Goal: Obtain resource: Download file/media

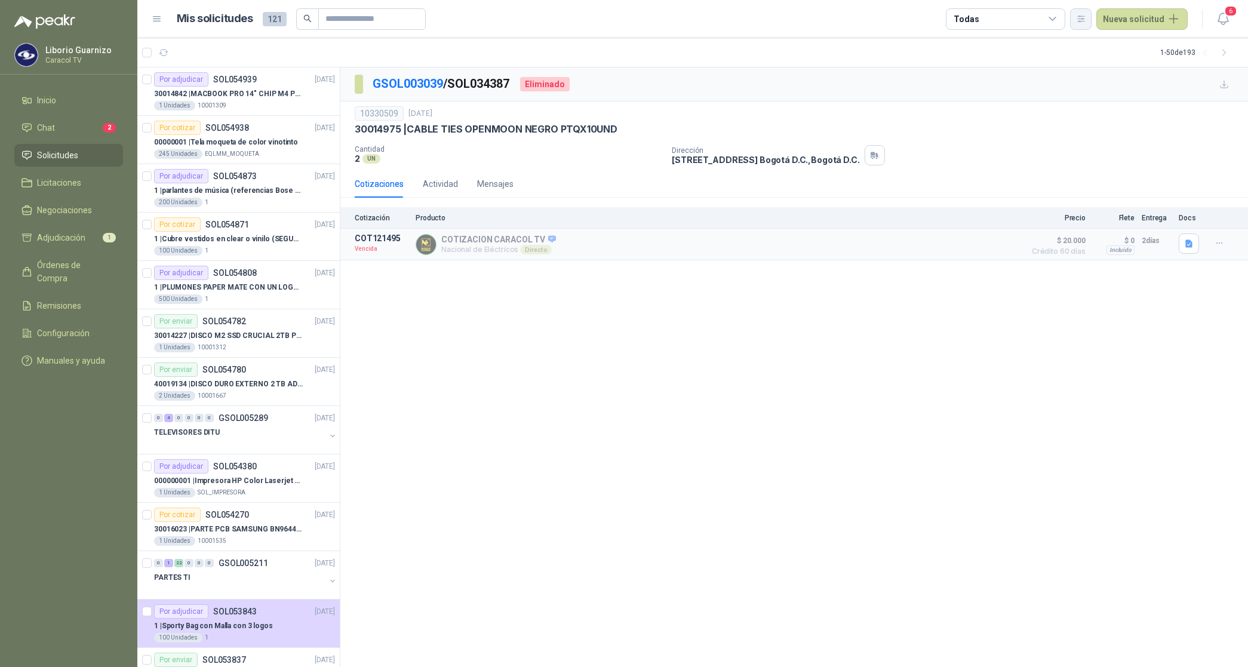
click at [1090, 21] on button "button" at bounding box center [1080, 18] width 21 height 21
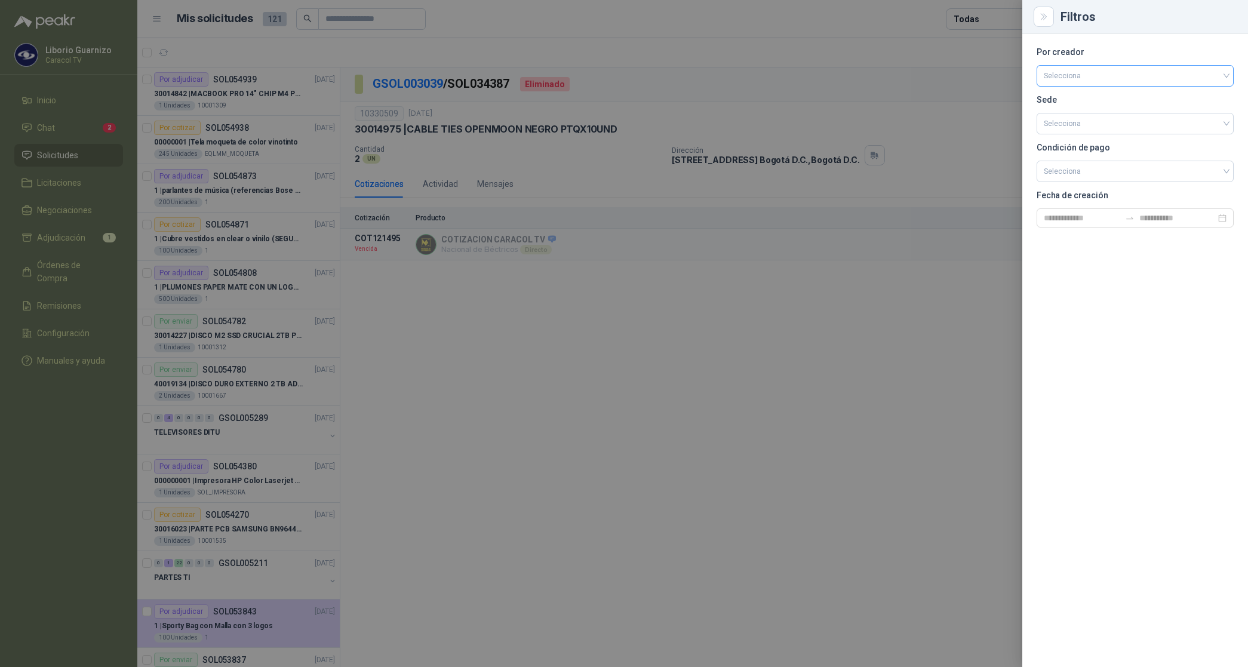
click at [1084, 73] on input "search" at bounding box center [1135, 75] width 183 height 18
drag, startPoint x: 1069, startPoint y: 138, endPoint x: 1045, endPoint y: 100, distance: 44.6
click at [1069, 139] on div "[PERSON_NAME]" at bounding box center [1135, 139] width 178 height 13
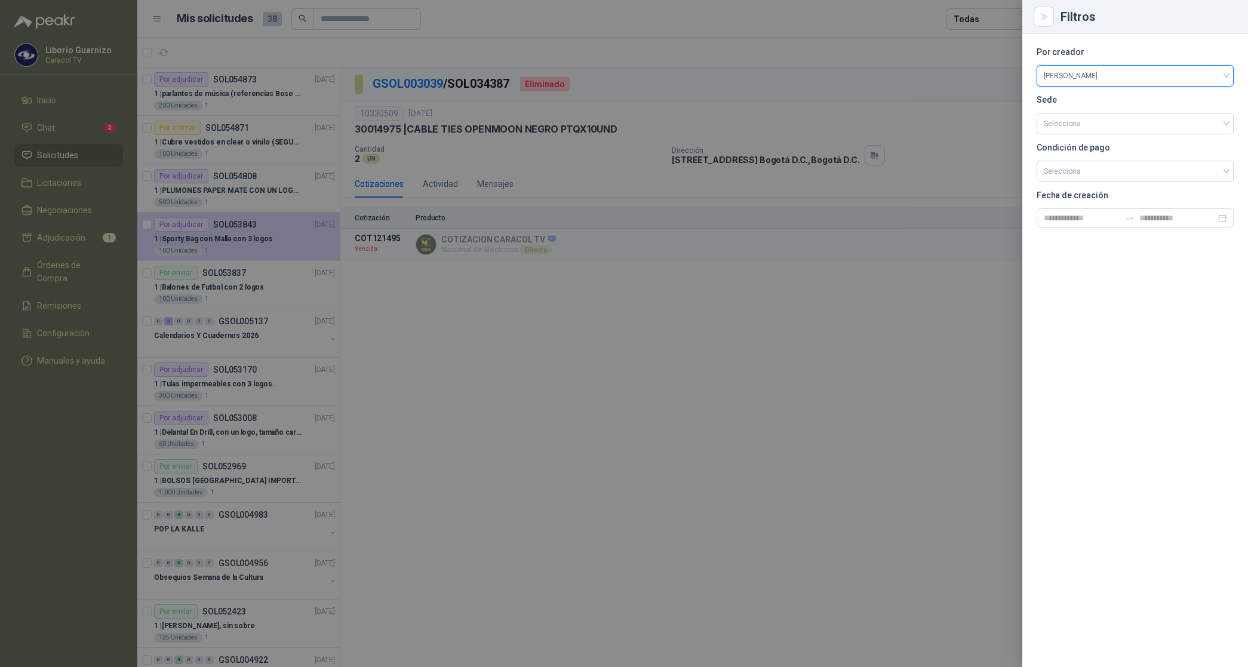
click at [969, 19] on div at bounding box center [624, 333] width 1248 height 667
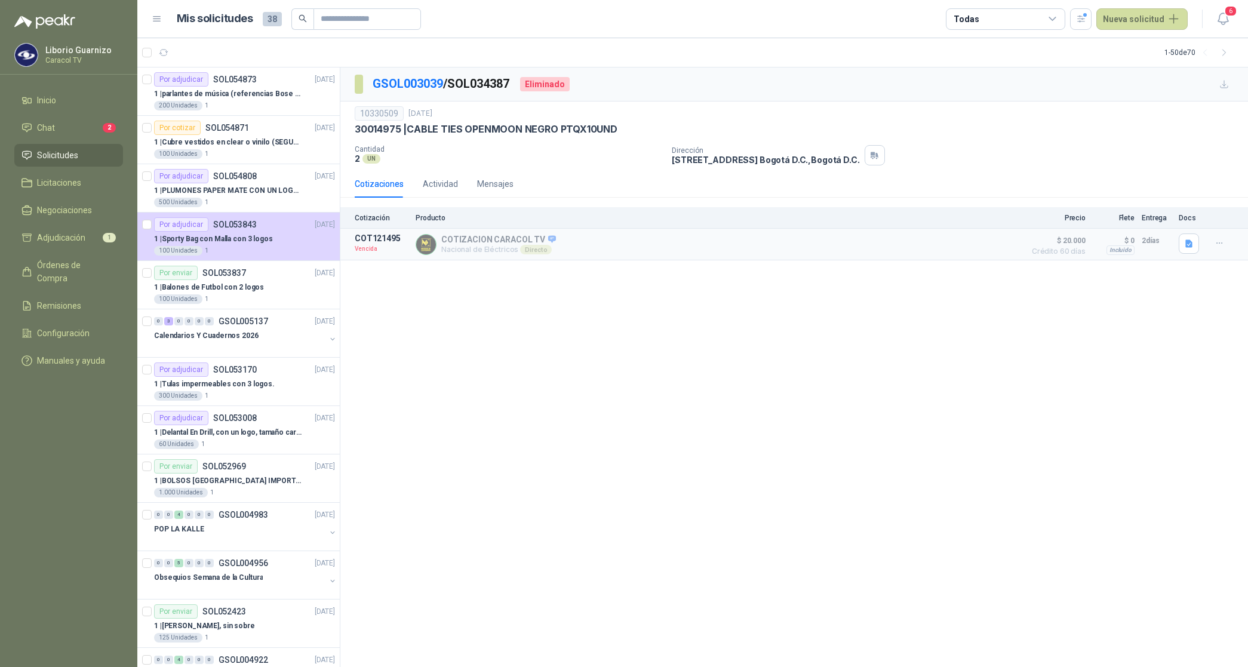
click at [1001, 16] on div "Todas" at bounding box center [1005, 18] width 119 height 21
click at [999, 64] on div "1 Por cotizar" at bounding box center [988, 68] width 57 height 10
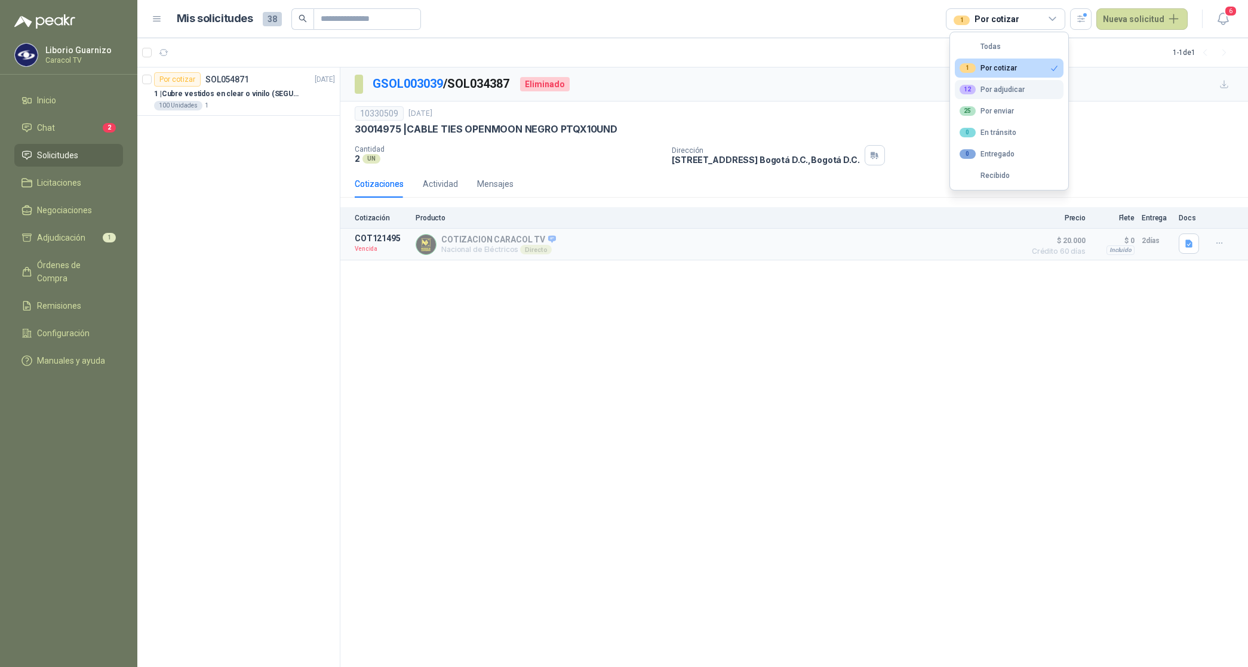
click at [1001, 85] on div "12 Por adjudicar" at bounding box center [992, 90] width 65 height 10
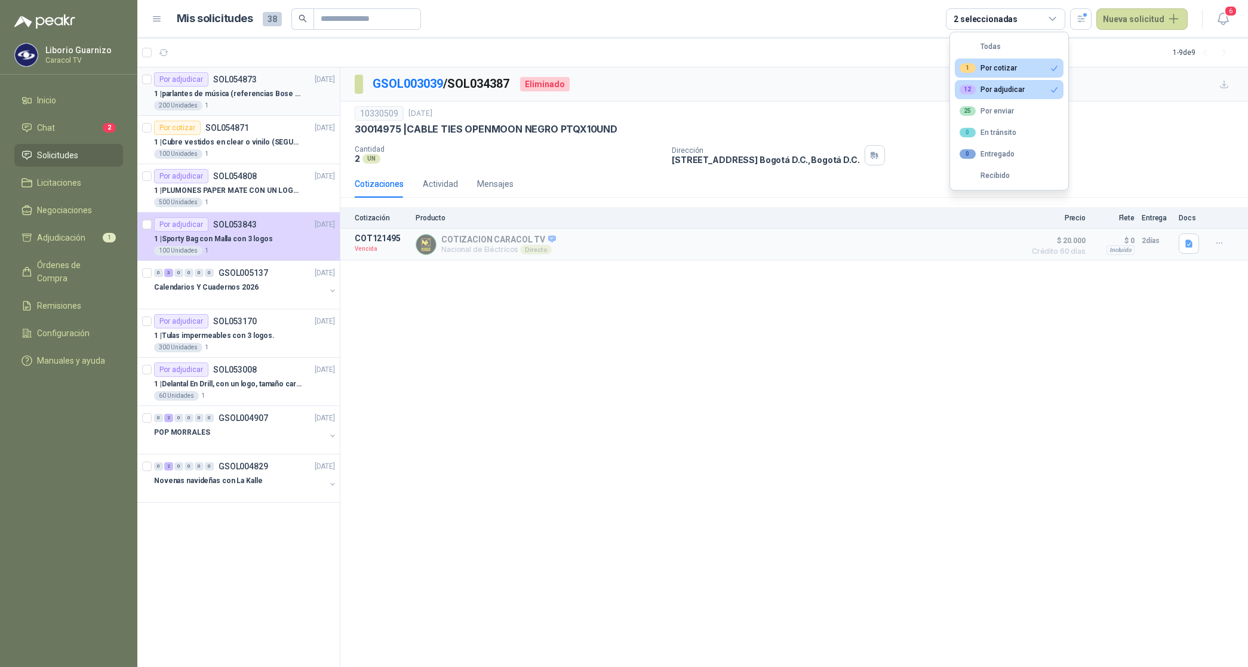
click at [246, 85] on div "Por adjudicar SOL054873" at bounding box center [205, 79] width 103 height 14
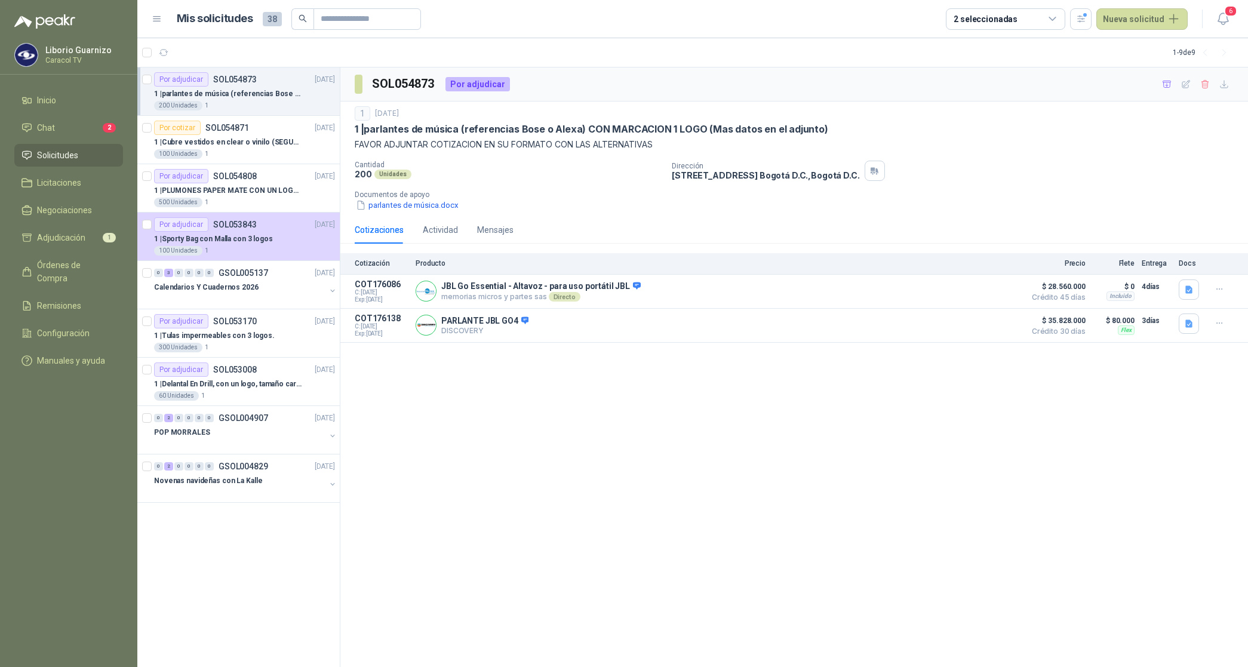
click at [258, 90] on p "1 | parlantes de música (referencias Bose o Alexa) CON MARCACION 1 LOGO (Mas da…" at bounding box center [228, 93] width 149 height 11
click at [260, 91] on p "1 | parlantes de música (referencias Bose o Alexa) CON MARCACION 1 LOGO (Mas da…" at bounding box center [228, 93] width 149 height 11
click at [248, 137] on p "1 | Cubre vestidos en clear o vinilo (SEGUN ESPECIFICACIONES DEL ADJUNTO)" at bounding box center [228, 142] width 149 height 11
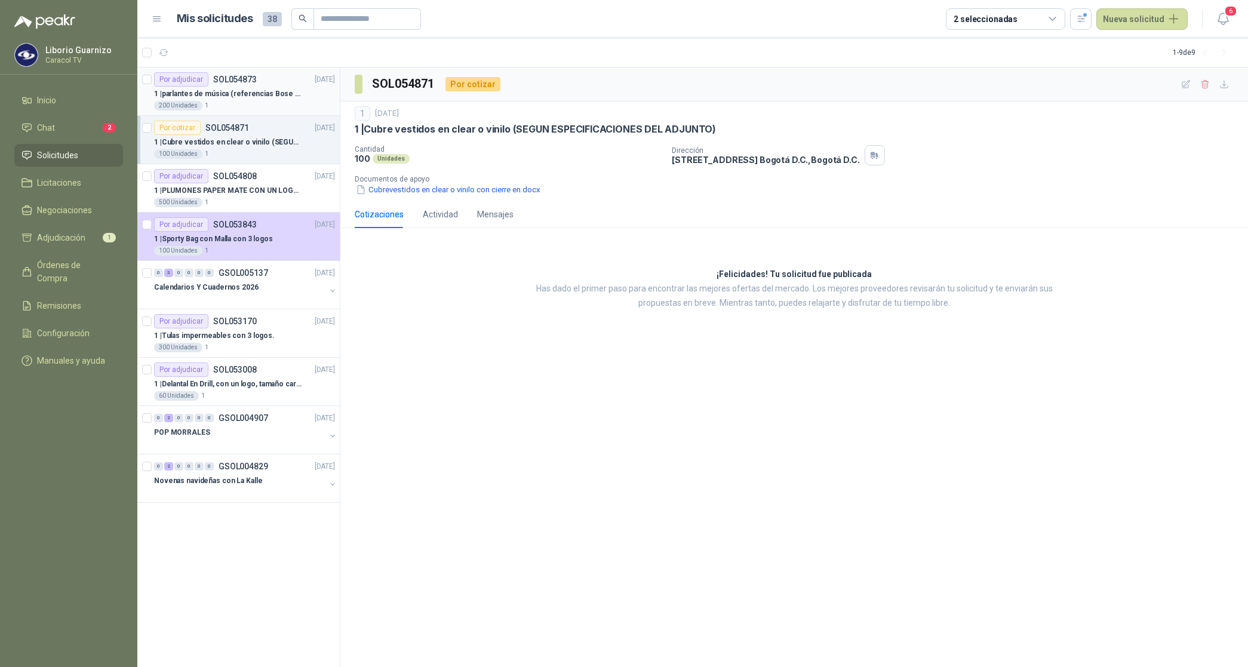
click at [254, 99] on p "1 | parlantes de música (referencias Bose o Alexa) CON MARCACION 1 LOGO (Mas da…" at bounding box center [228, 93] width 149 height 11
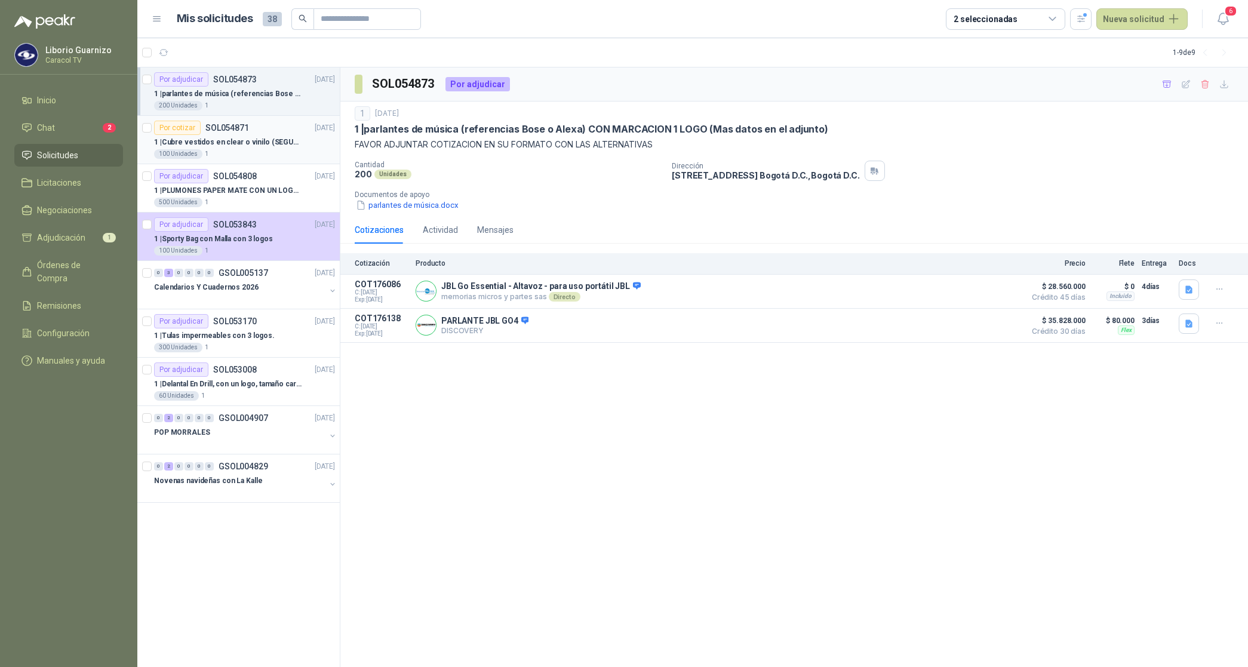
click at [262, 150] on div "100 Unidades 1" at bounding box center [244, 154] width 181 height 10
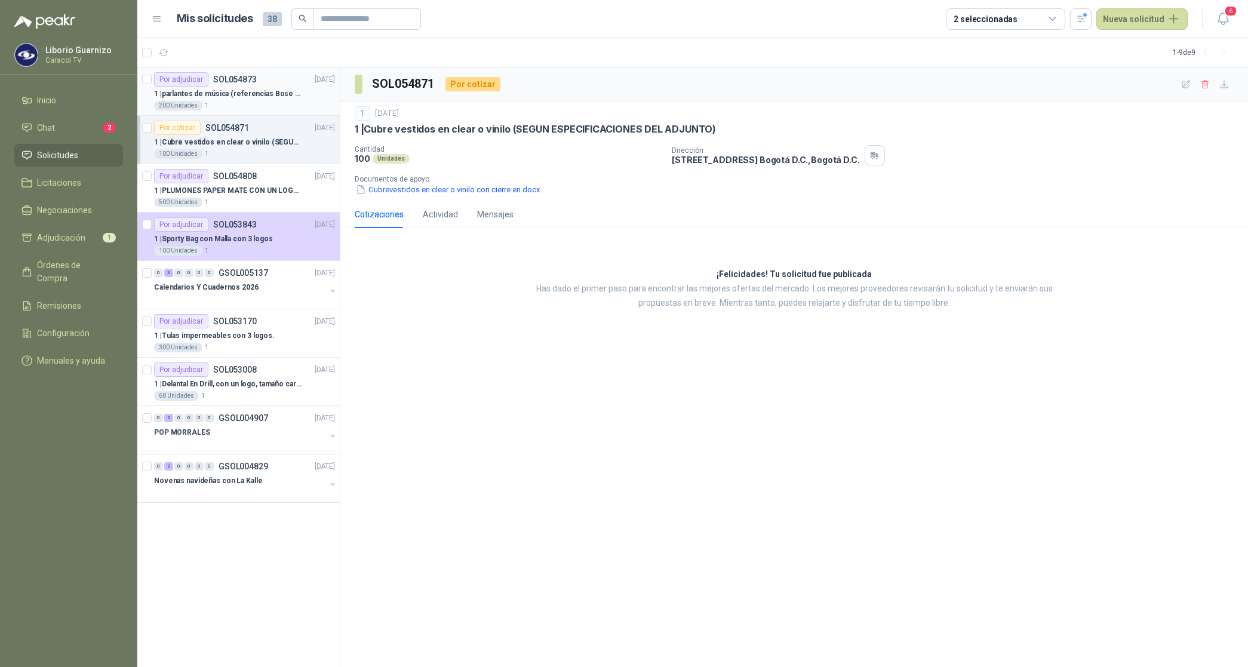
click at [290, 94] on p "1 | parlantes de música (referencias Bose o Alexa) CON MARCACION 1 LOGO (Mas da…" at bounding box center [228, 93] width 149 height 11
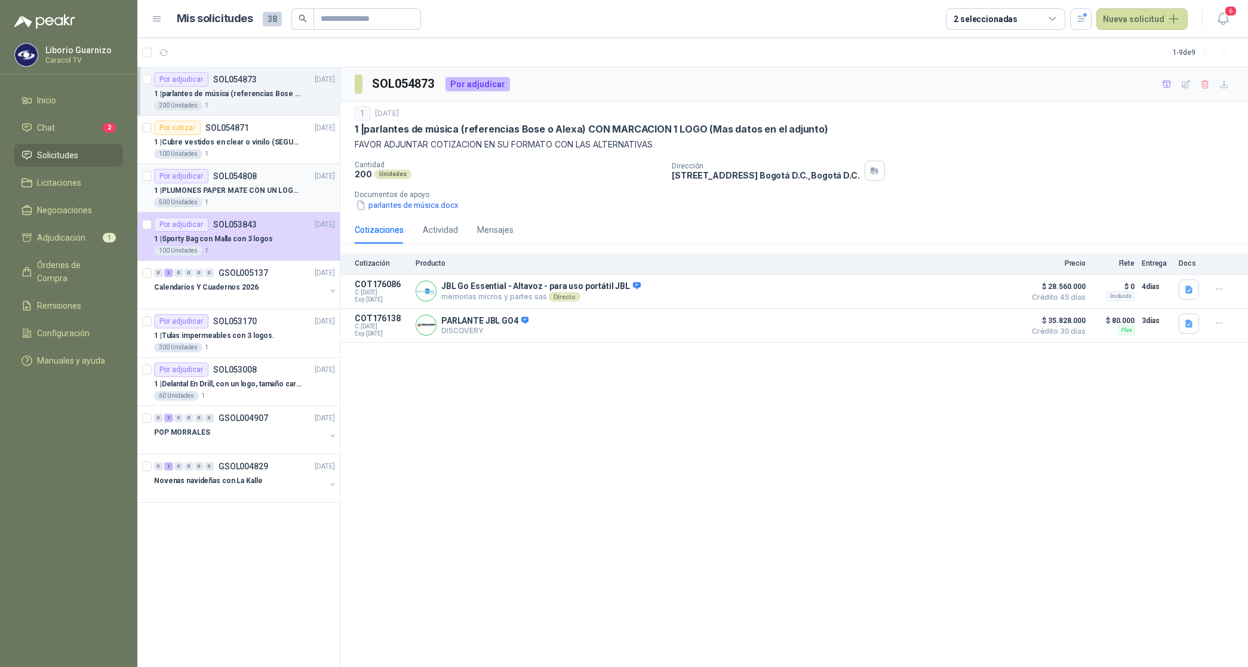
click at [241, 195] on p "1 | PLUMONES PAPER MATE CON UN LOGO (SEGUN REF.ADJUNTA)" at bounding box center [228, 190] width 149 height 11
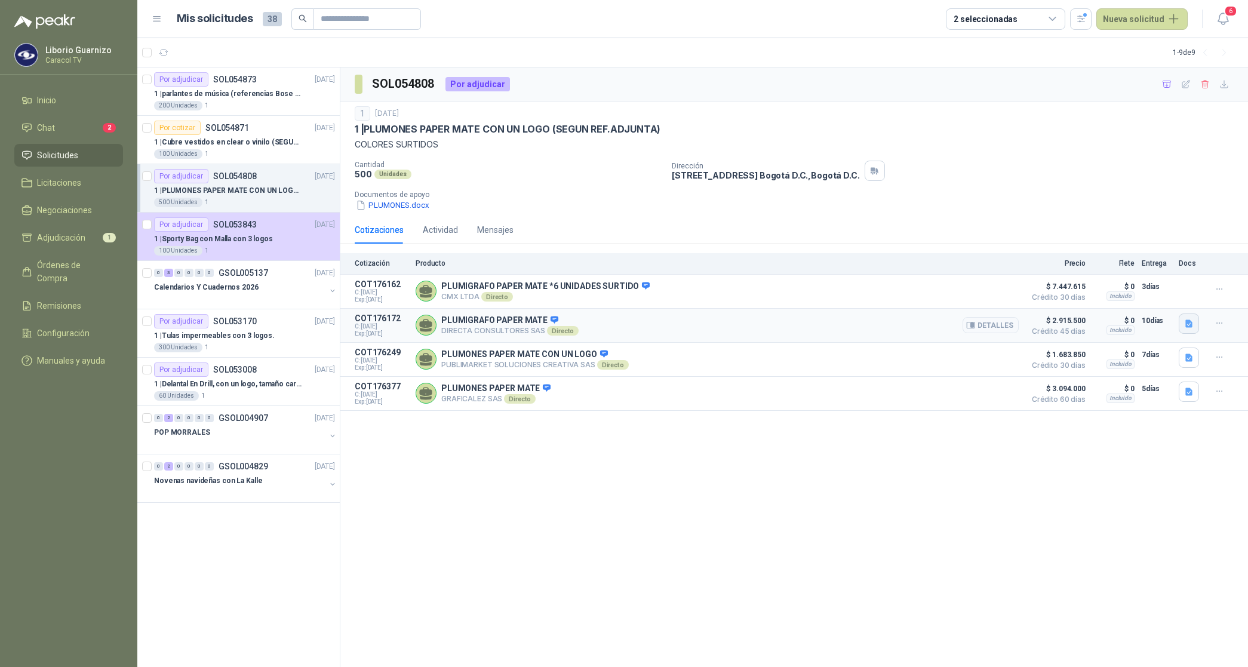
click at [1192, 327] on icon "button" at bounding box center [1189, 324] width 10 height 10
click at [1134, 297] on button "CARACOL TV Plumigafro Paper Mate Flair 6042.pdf" at bounding box center [1095, 298] width 194 height 13
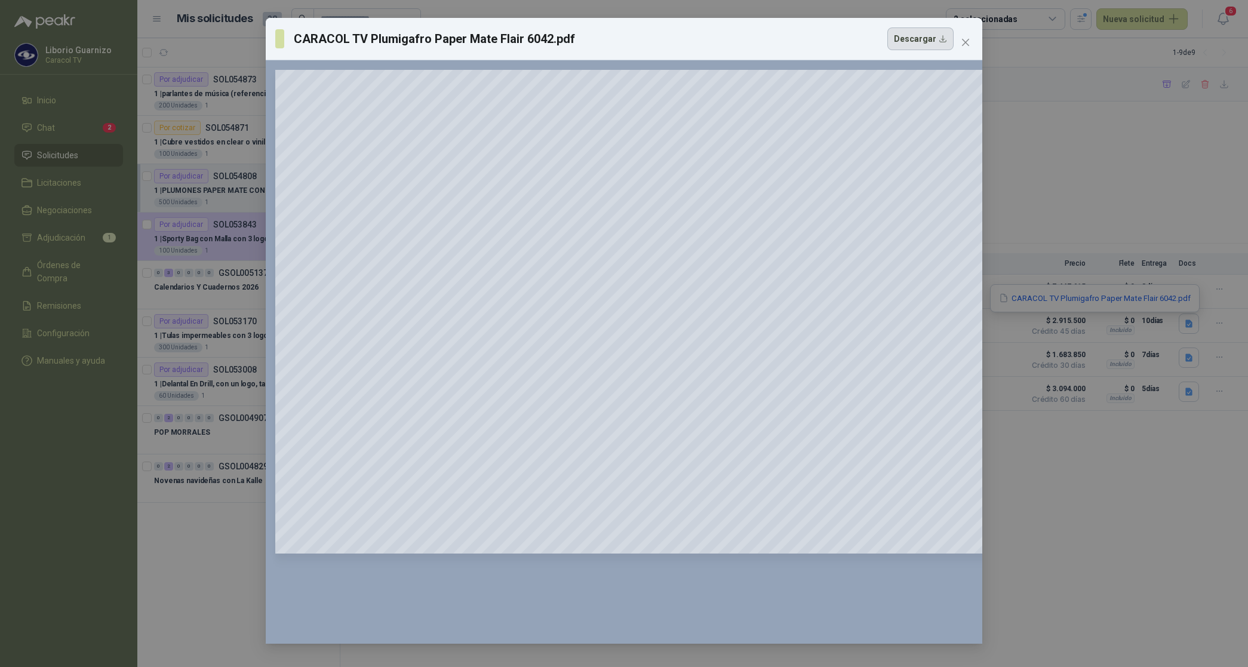
click at [914, 42] on button "Descargar" at bounding box center [920, 38] width 66 height 23
click at [1192, 359] on div "CARACOL TV Plumigafro Paper Mate Flair 6042.pdf Descargar 150 %" at bounding box center [624, 333] width 1248 height 667
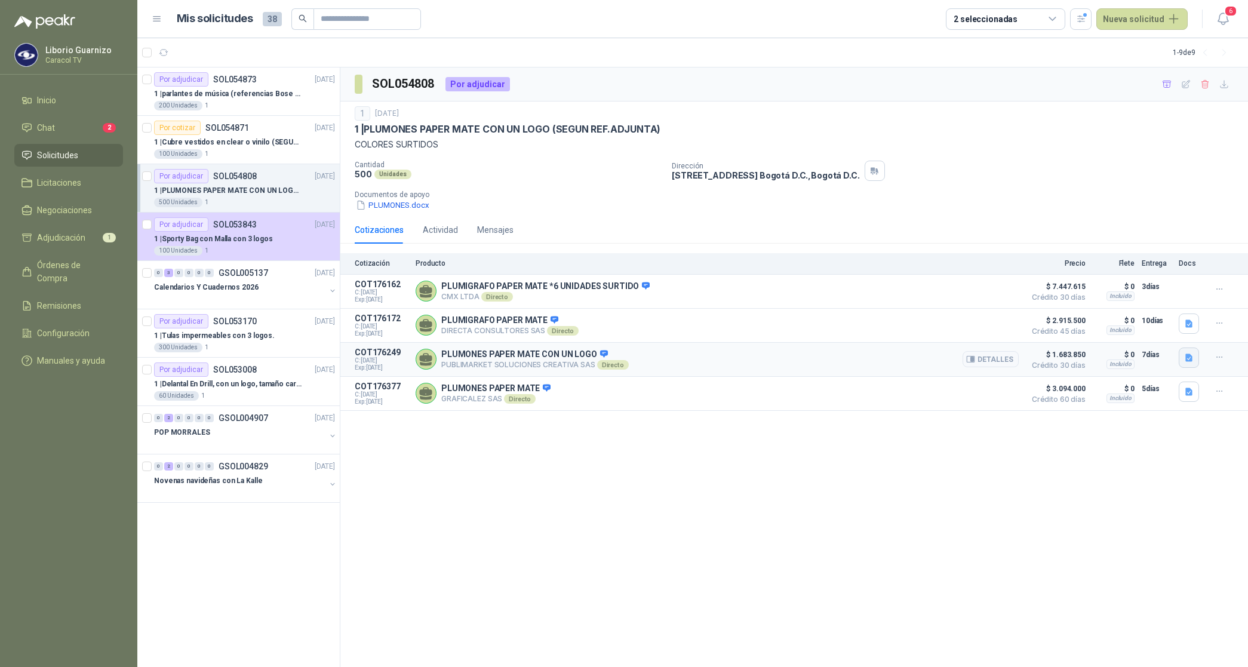
click at [1191, 359] on icon "button" at bounding box center [1188, 357] width 7 height 8
click at [1076, 340] on div "PUBLIMARKET COTIZACION OMG 2782-25 CARACOL-PLUMIGRAFOS.pdf" at bounding box center [1057, 333] width 286 height 28
click at [1093, 334] on button "PUBLIMARKET COTIZACION OMG 2782-25 CARACOL-PLUMIGRAFOS.pdf" at bounding box center [1056, 333] width 270 height 13
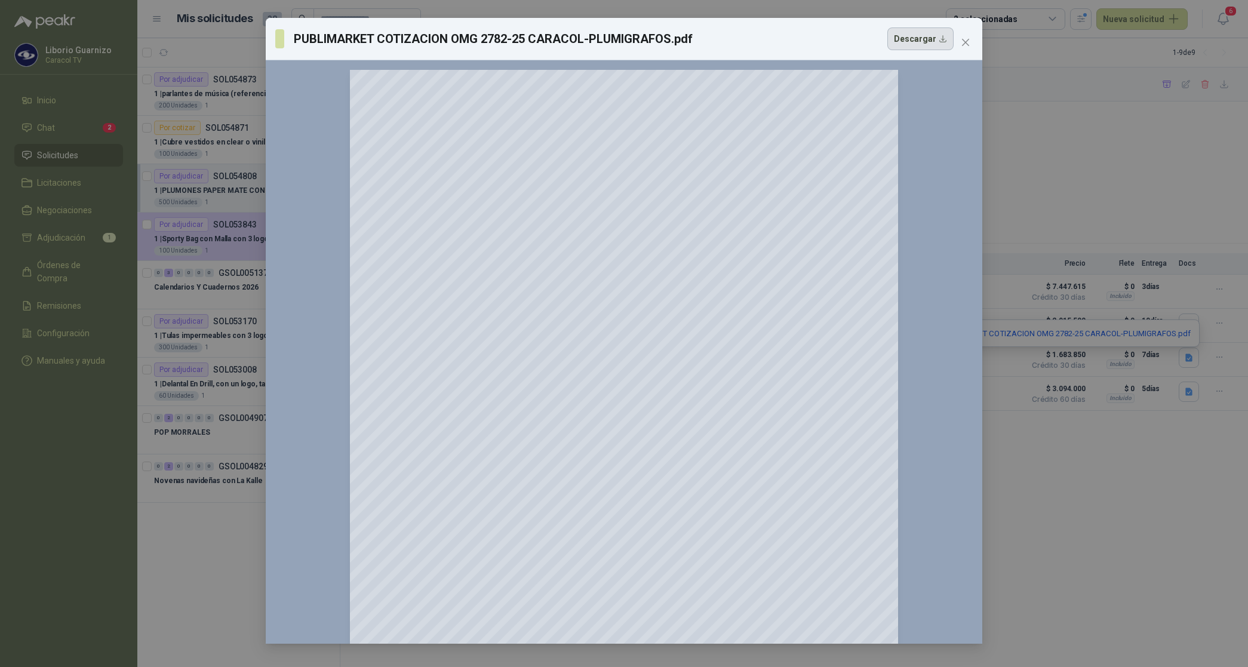
click at [909, 48] on button "Descargar" at bounding box center [920, 38] width 66 height 23
click at [1202, 451] on div "PUBLIMARKET COTIZACION OMG 2782-25 CARACOL-PLUMIGRAFOS.pdf Descargar 150 %" at bounding box center [624, 333] width 1248 height 667
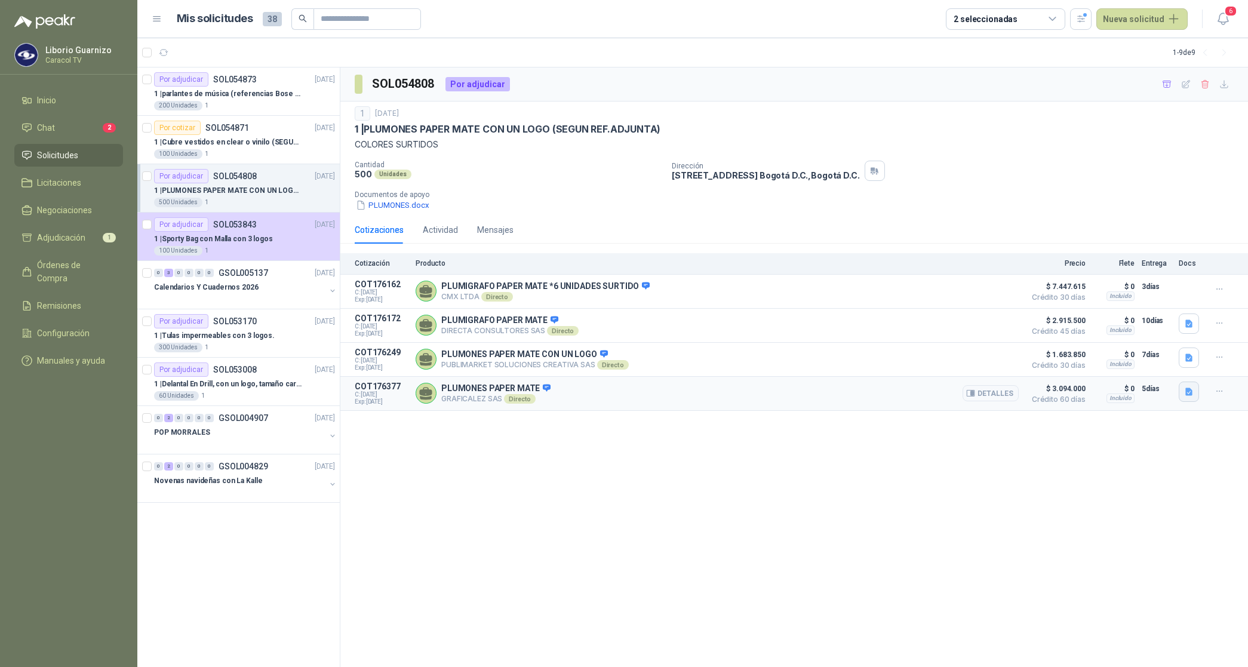
click at [1186, 395] on icon "button" at bounding box center [1188, 392] width 7 height 8
click at [1139, 370] on button "COTIZACIÓN -00-1405 CARACOL TELEVISIÓN-PLUMÍGRAFOS PAPER MATE .pdf" at bounding box center [1045, 368] width 293 height 13
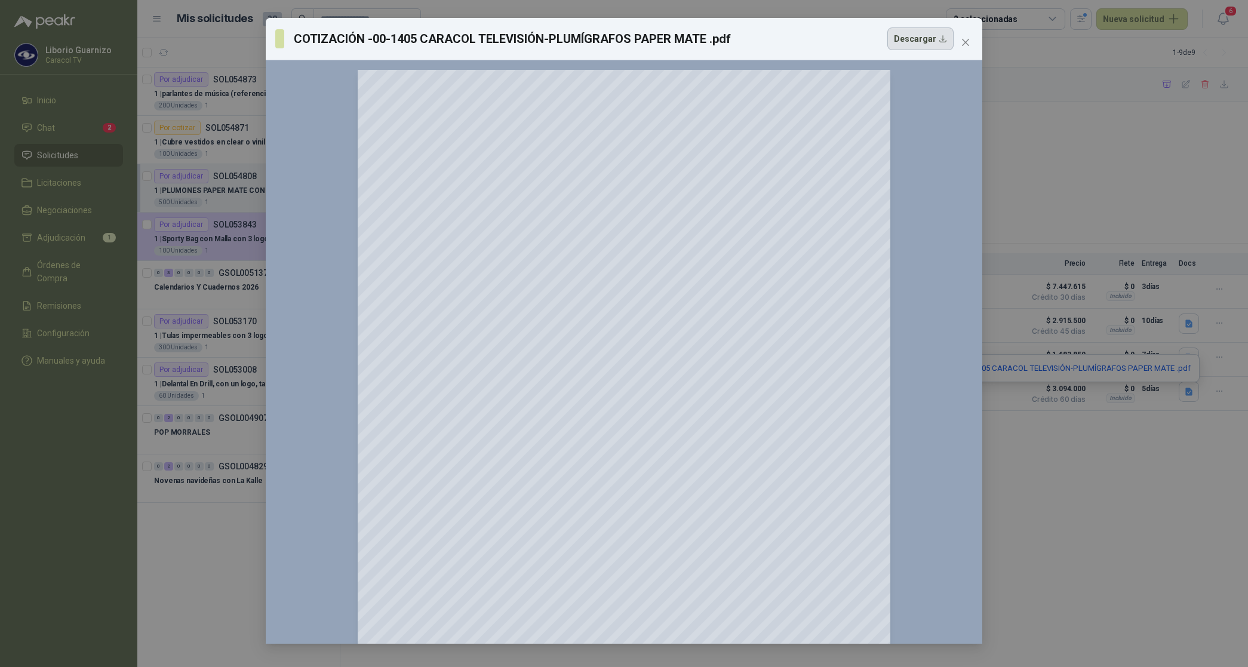
click at [917, 41] on button "Descargar" at bounding box center [920, 38] width 66 height 23
click at [964, 38] on icon "close" at bounding box center [966, 43] width 10 height 10
